Goal: Obtain resource: Obtain resource

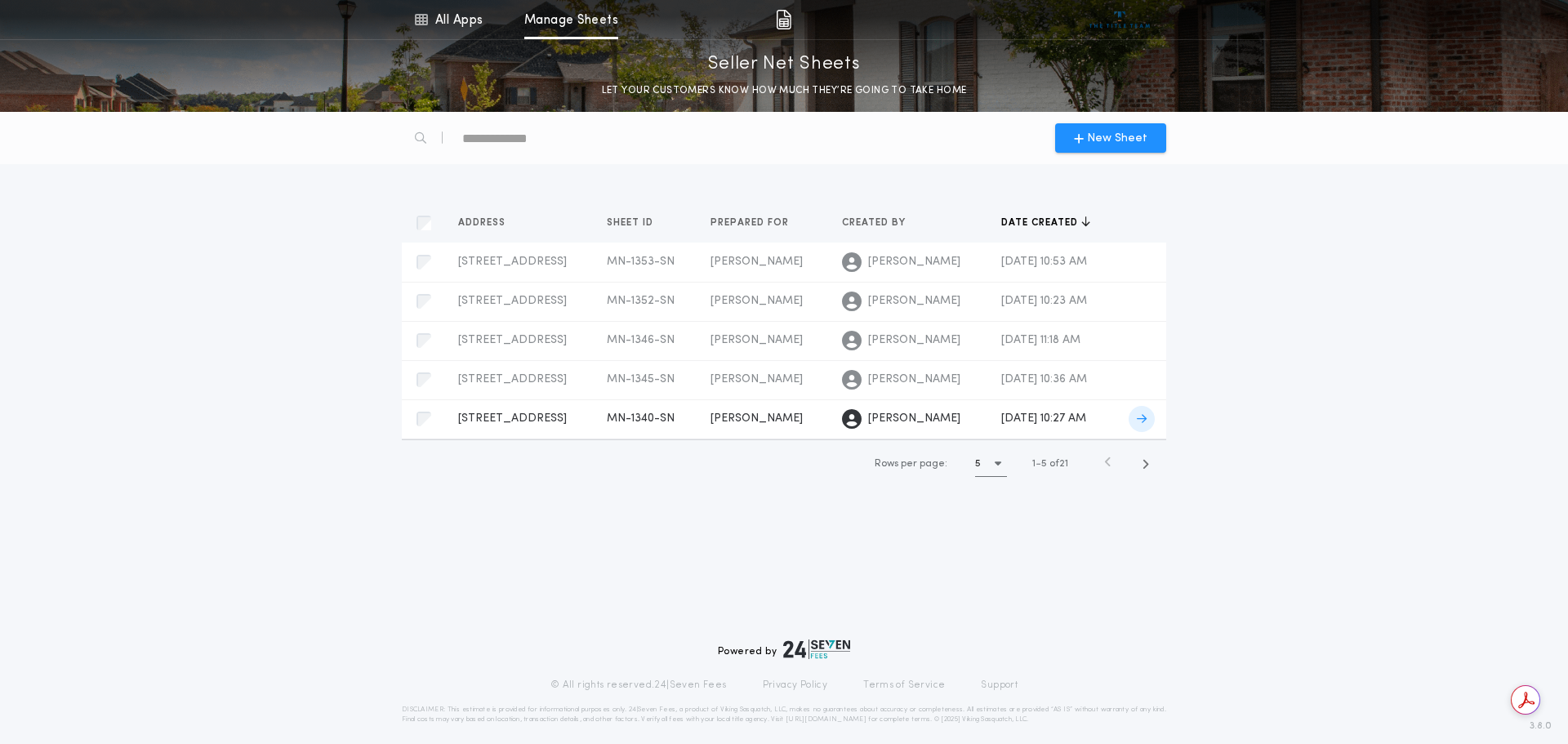
click at [547, 417] on span "[STREET_ADDRESS]" at bounding box center [511, 418] width 108 height 13
click at [513, 299] on span "[STREET_ADDRESS]" at bounding box center [511, 301] width 108 height 13
click at [487, 259] on span "[STREET_ADDRESS]" at bounding box center [511, 262] width 108 height 13
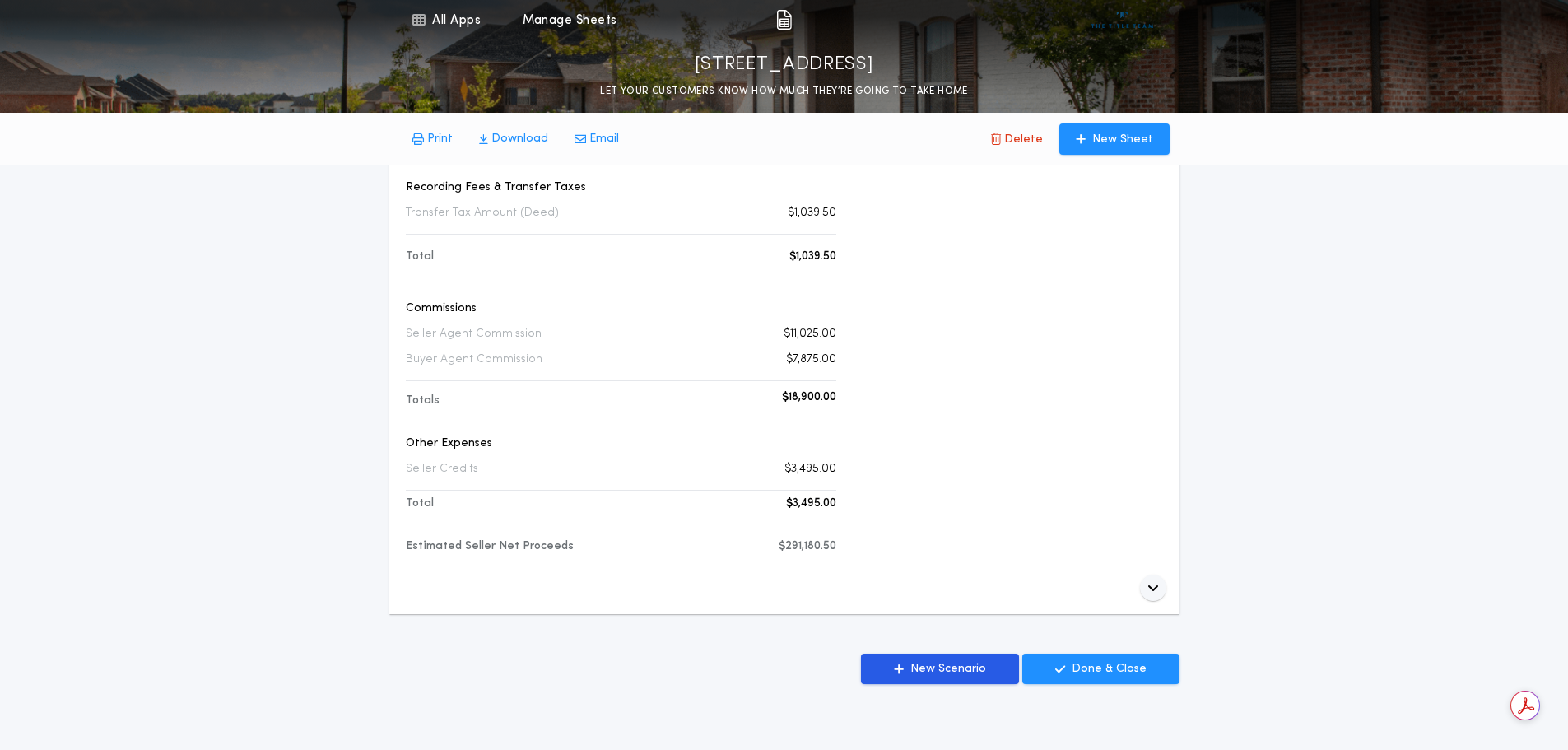
scroll to position [412, 0]
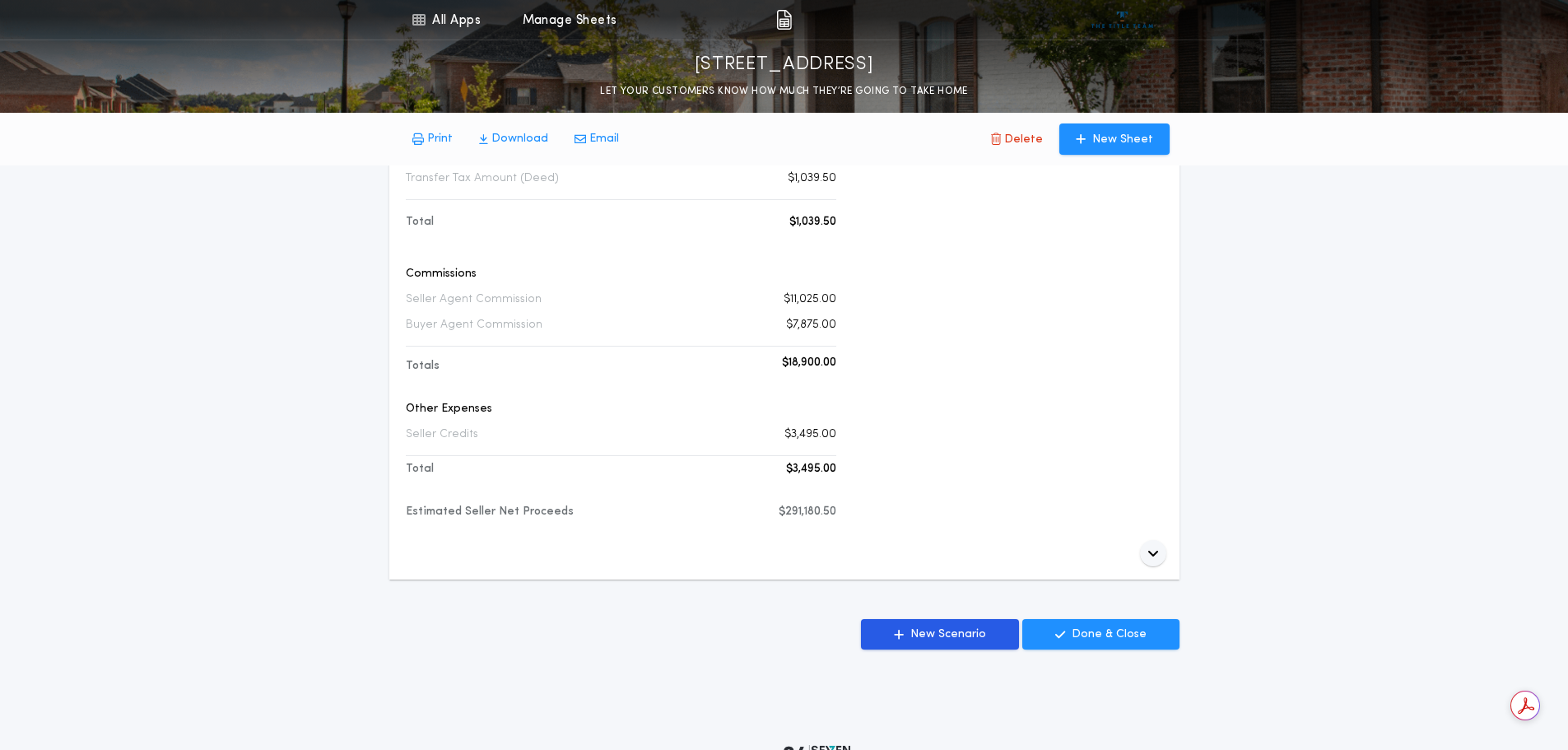
click at [522, 142] on p "Download" at bounding box center [519, 139] width 57 height 16
click at [611, 182] on div "Transfer Tax Amount (Deed) $1,039.50" at bounding box center [621, 178] width 431 height 16
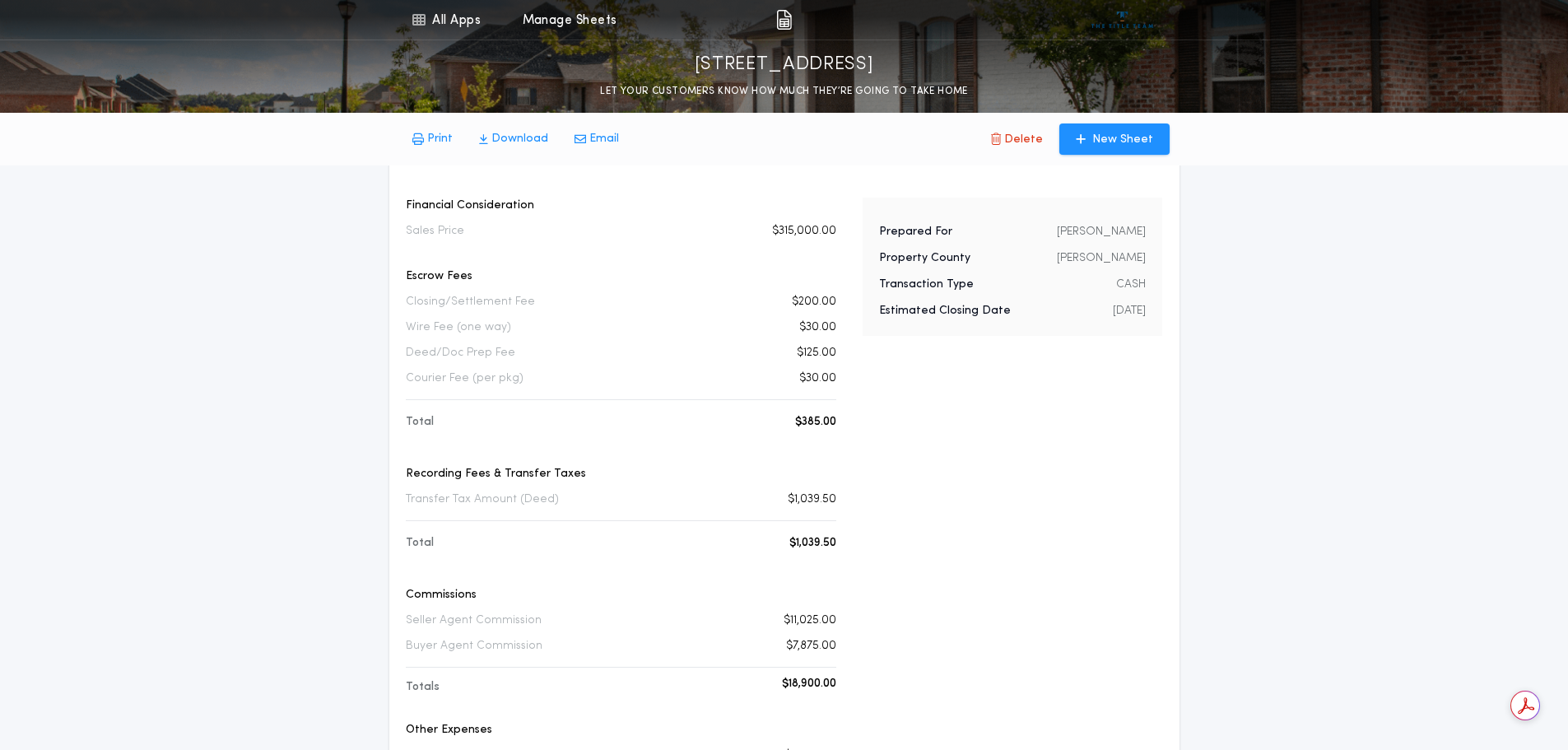
scroll to position [0, 0]
